Goal: Obtain resource: Obtain resource

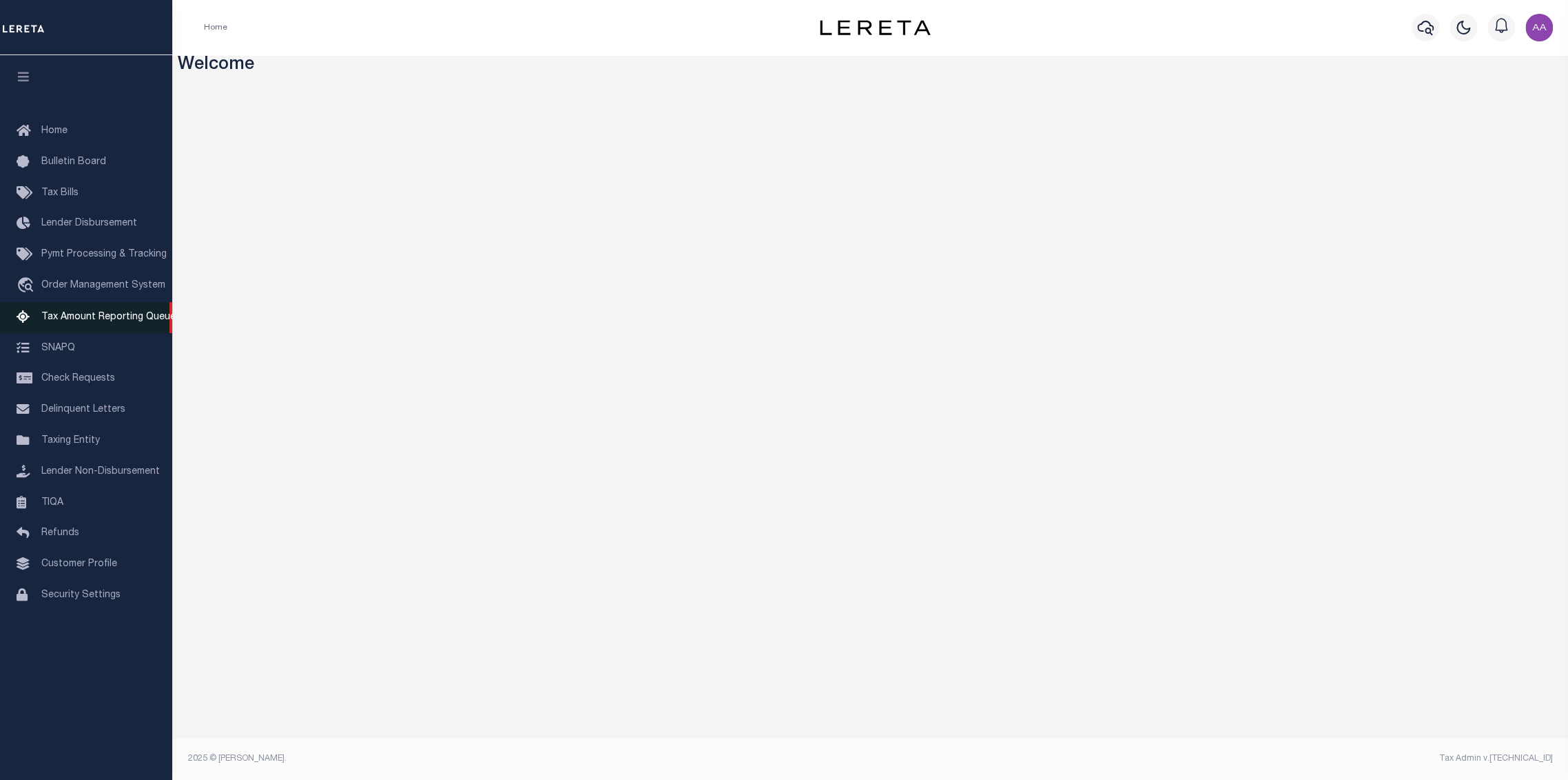
click at [96, 322] on span "Tax Amount Reporting Queue" at bounding box center [109, 317] width 135 height 10
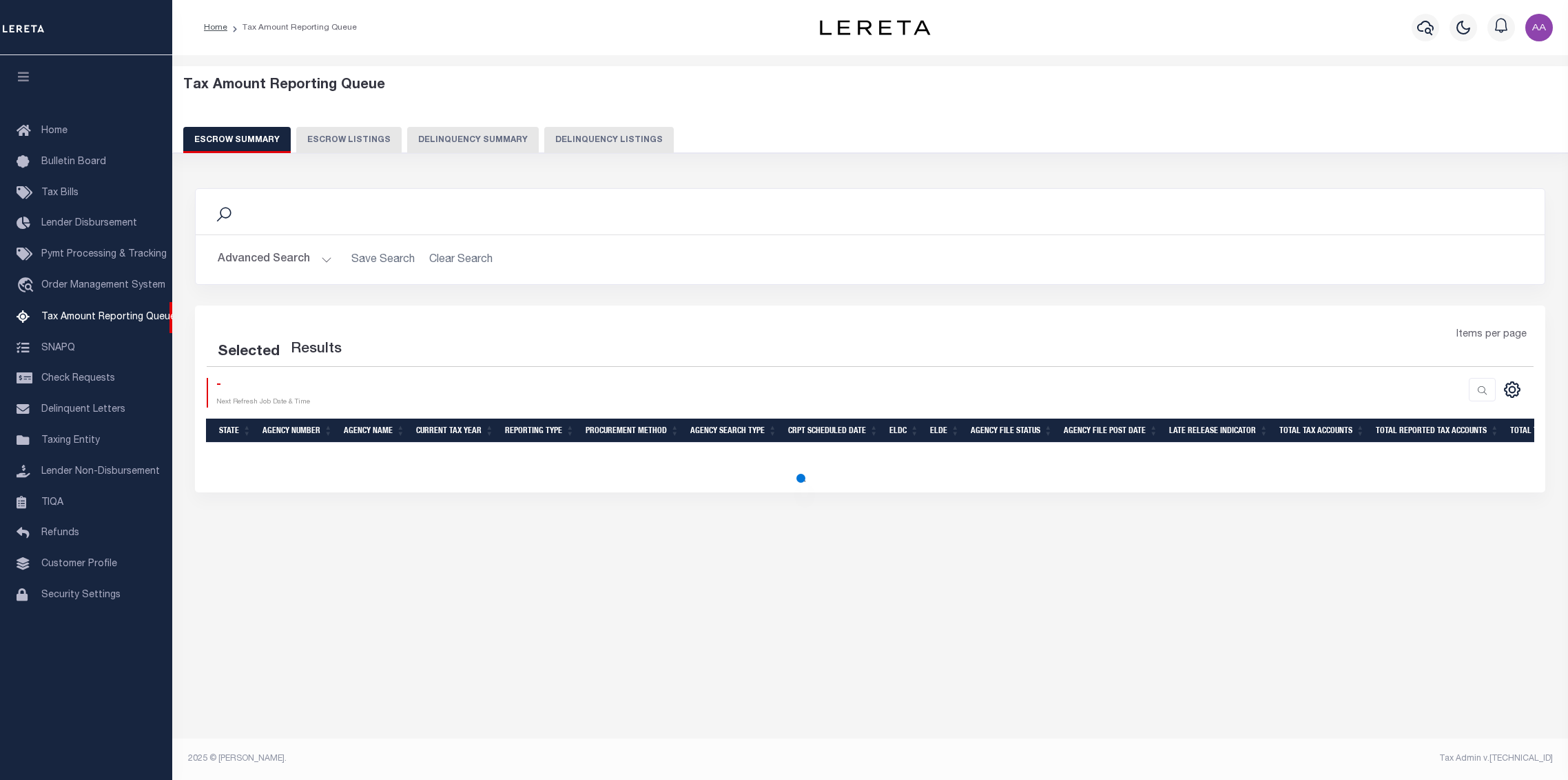
select select "100"
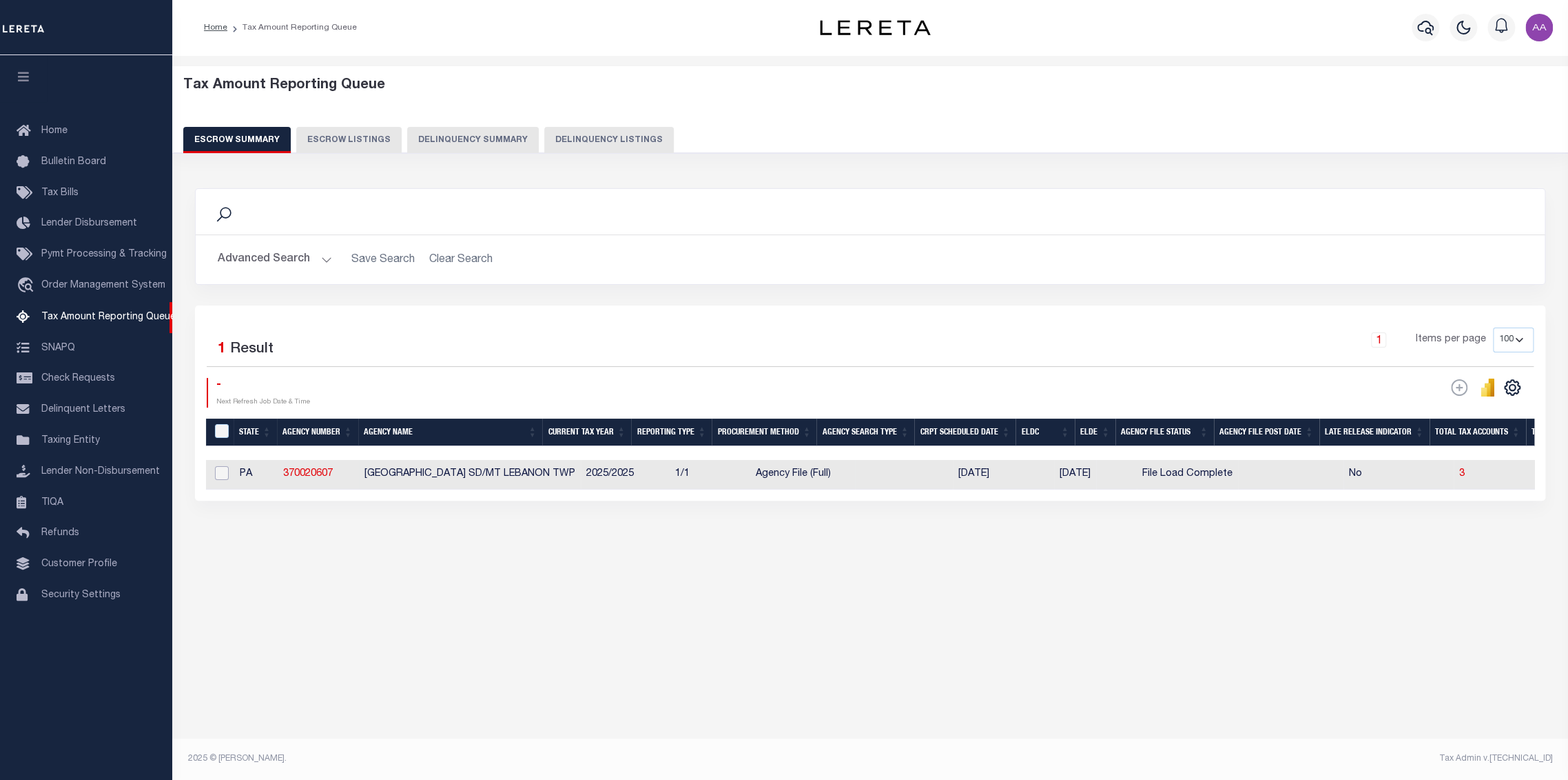
click at [219, 473] on input "checkbox" at bounding box center [222, 473] width 14 height 14
checkbox input "true"
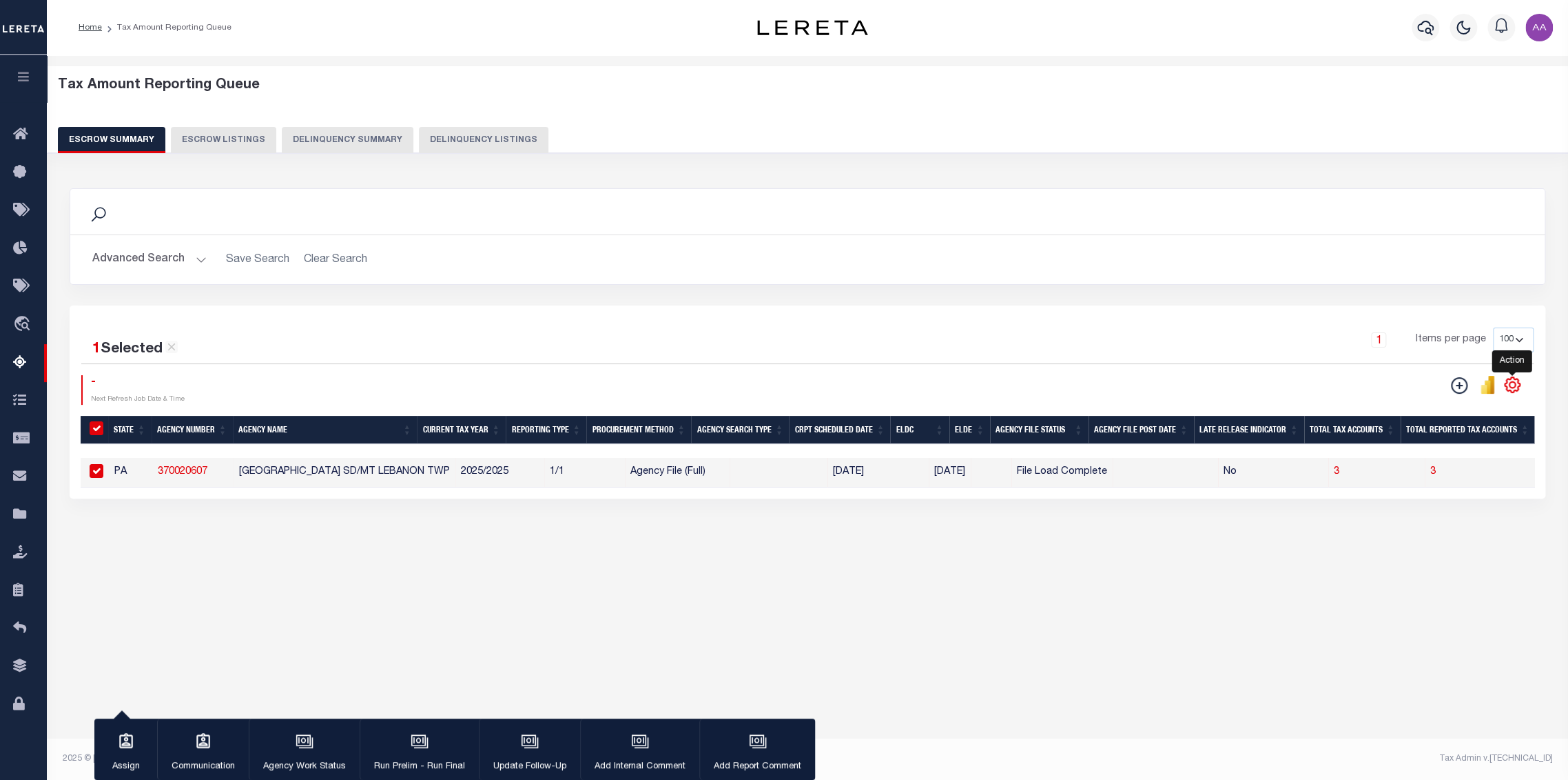
click at [1511, 387] on icon "" at bounding box center [1512, 385] width 18 height 18
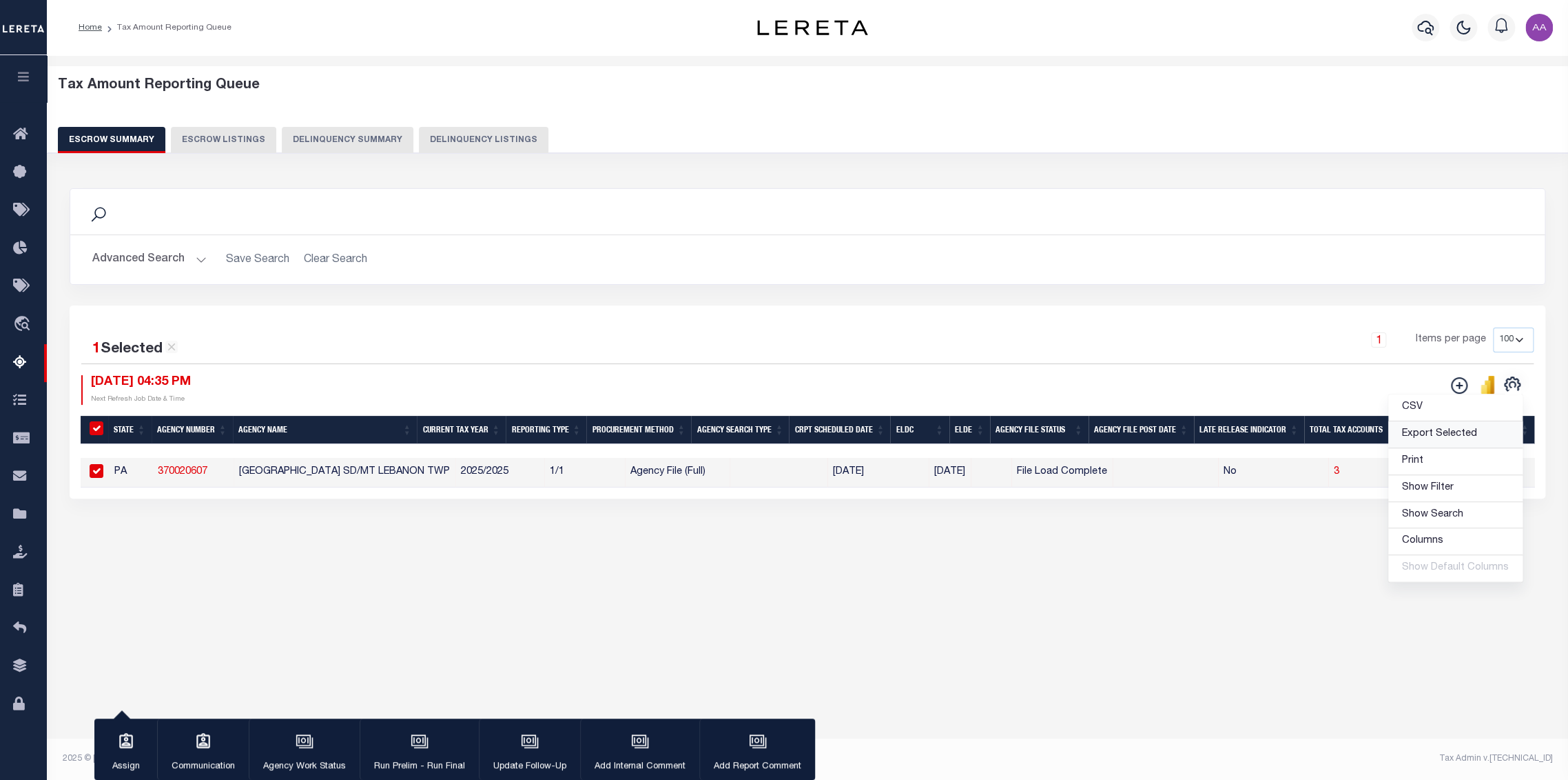
click at [1461, 436] on span "Export Selected" at bounding box center [1440, 433] width 76 height 10
click at [173, 268] on button "Advanced Search" at bounding box center [149, 259] width 115 height 27
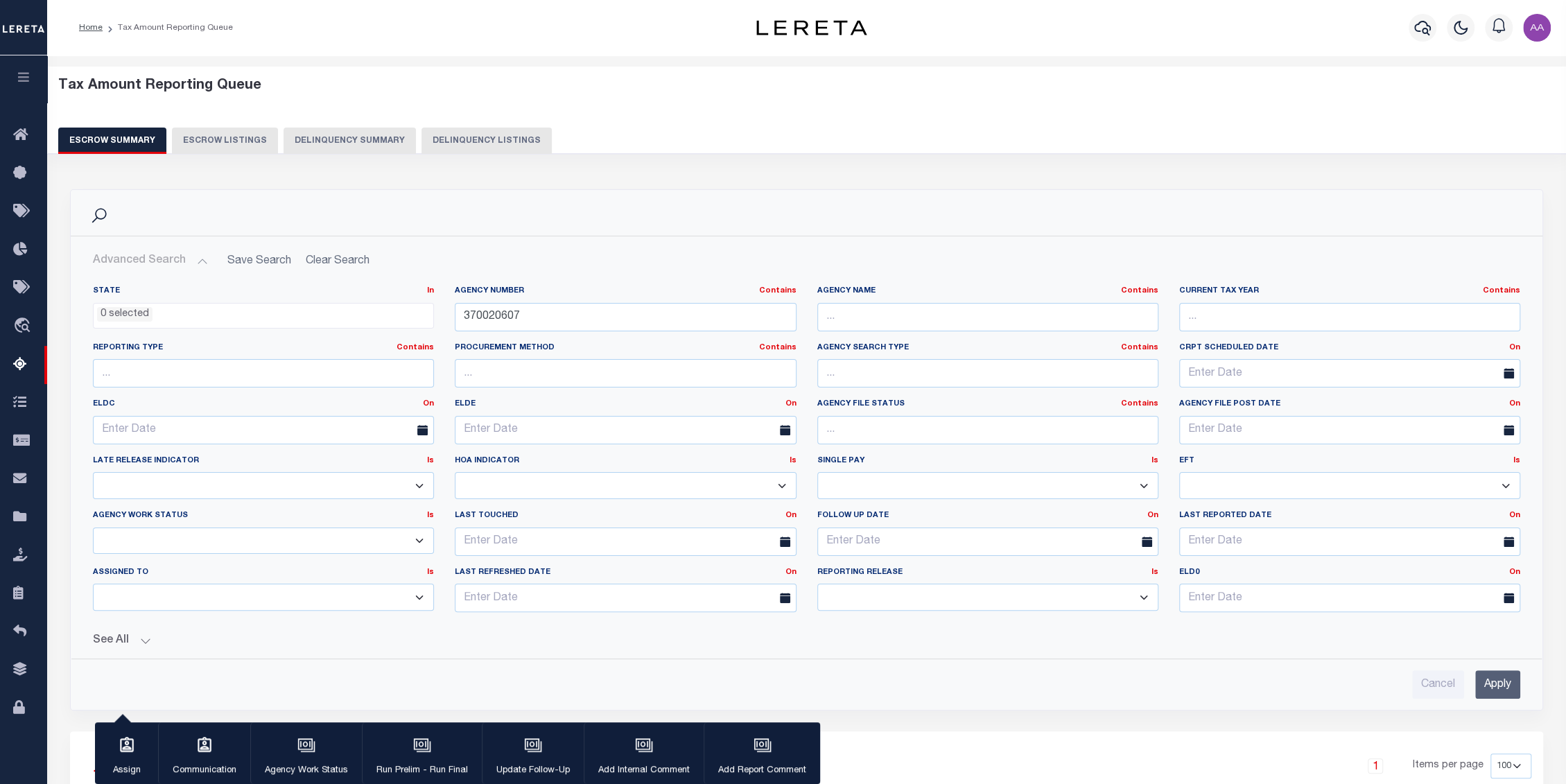
scroll to position [273, 0]
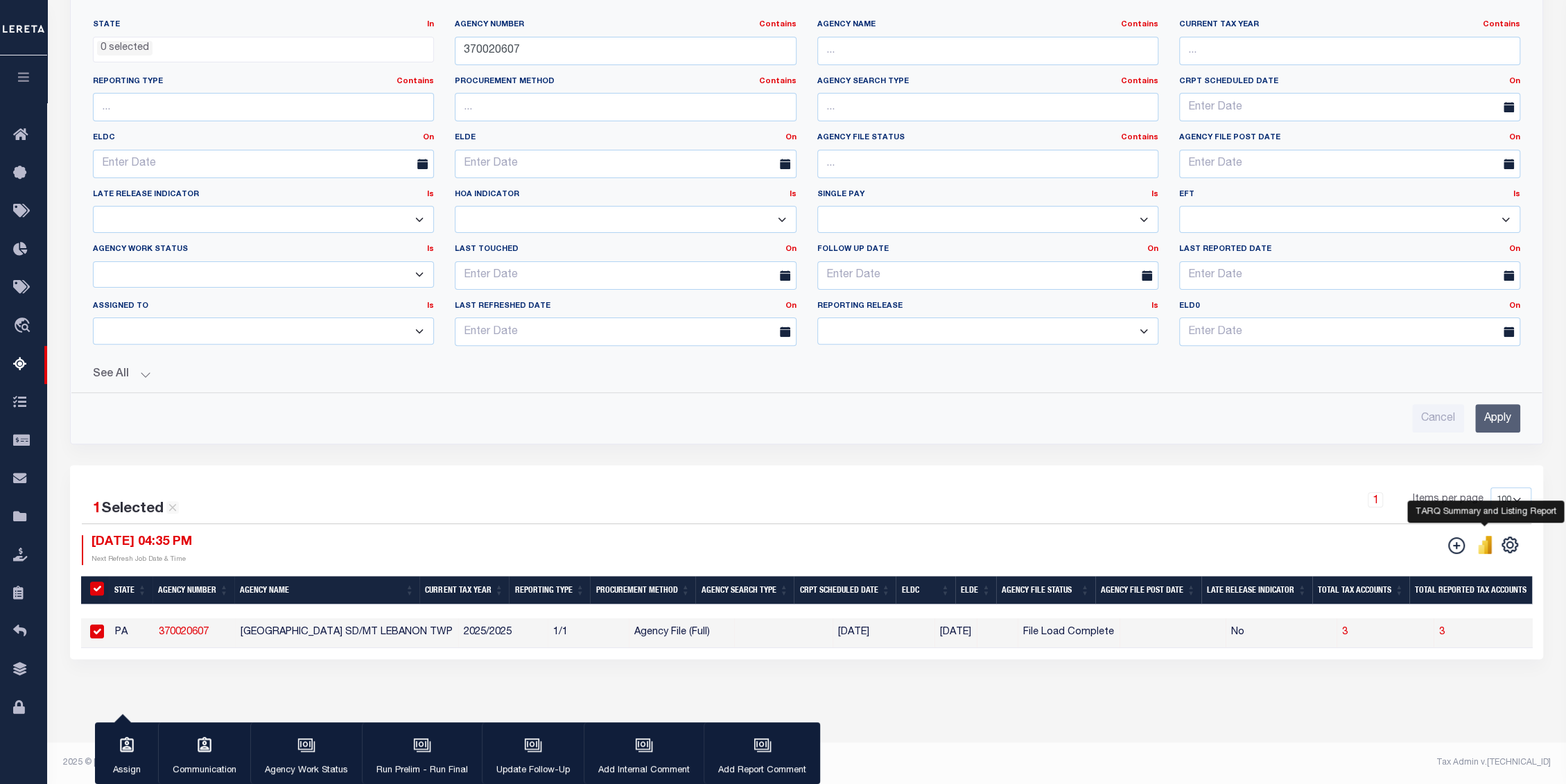
click at [1482, 545] on icon "" at bounding box center [1480, 549] width 6 height 9
click at [1459, 537] on icon "" at bounding box center [1456, 545] width 17 height 17
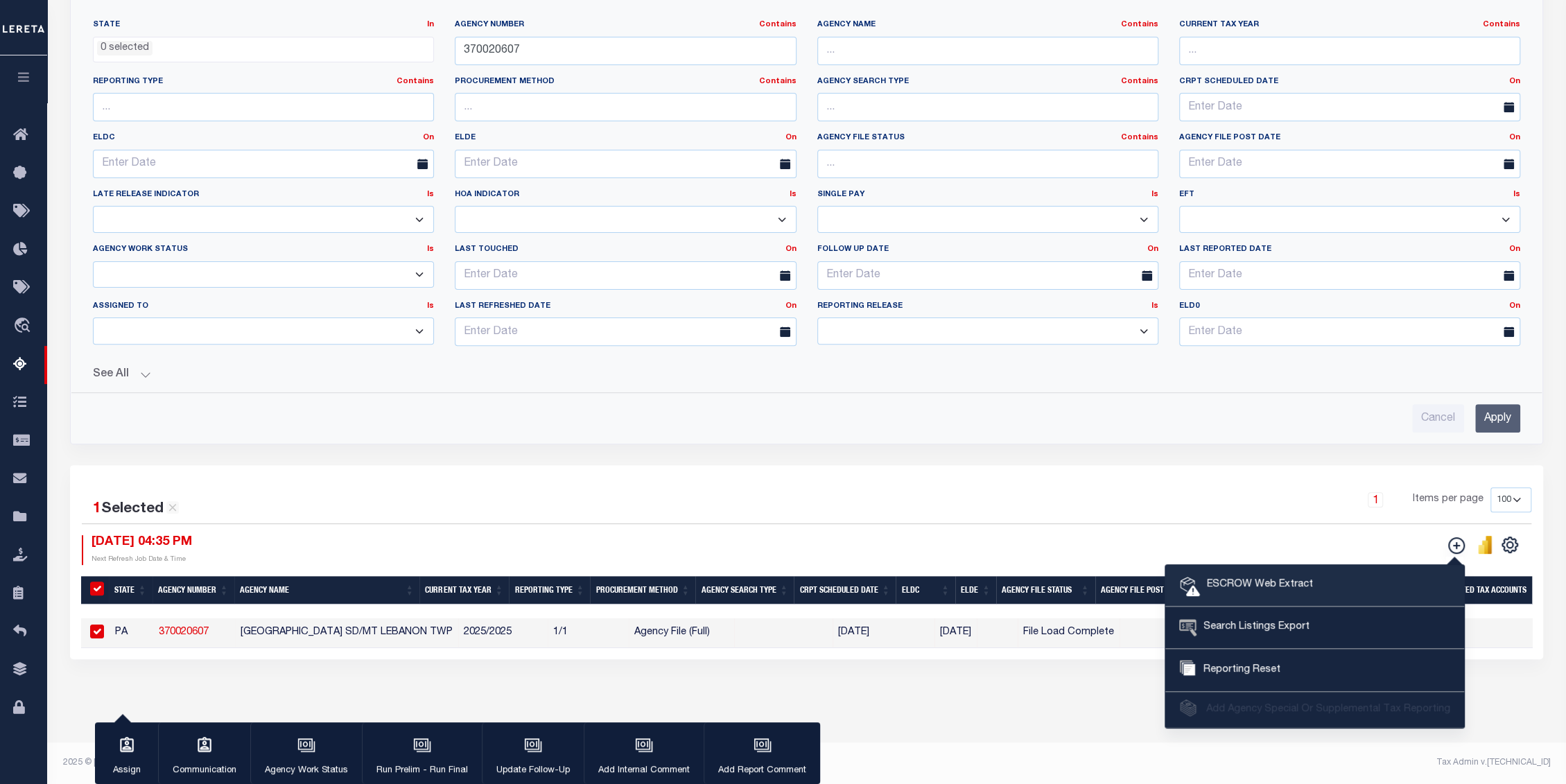
click at [1328, 582] on link "ESCROW Web Extract" at bounding box center [1314, 586] width 299 height 42
